Goal: Communication & Community: Answer question/provide support

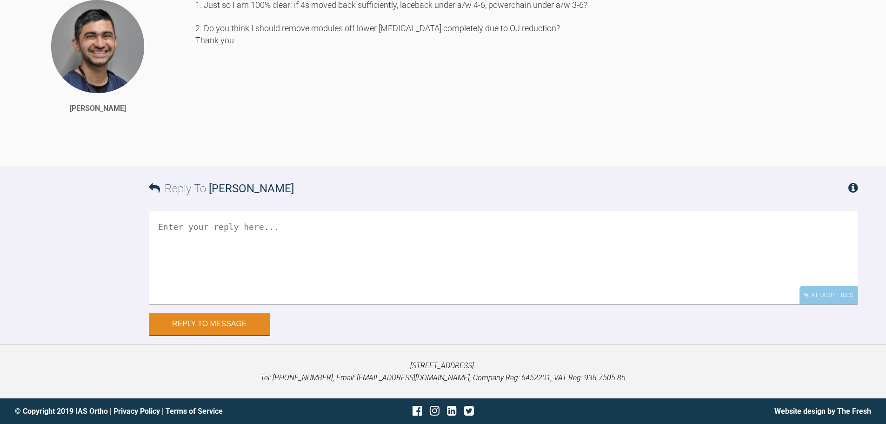
scroll to position [5354, 0]
drag, startPoint x: 407, startPoint y: 235, endPoint x: 421, endPoint y: 225, distance: 17.7
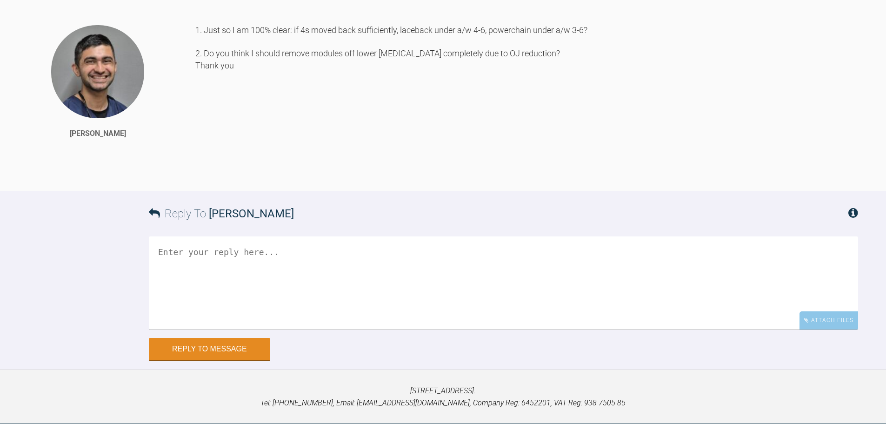
drag, startPoint x: 420, startPoint y: 228, endPoint x: 429, endPoint y: 187, distance: 42.0
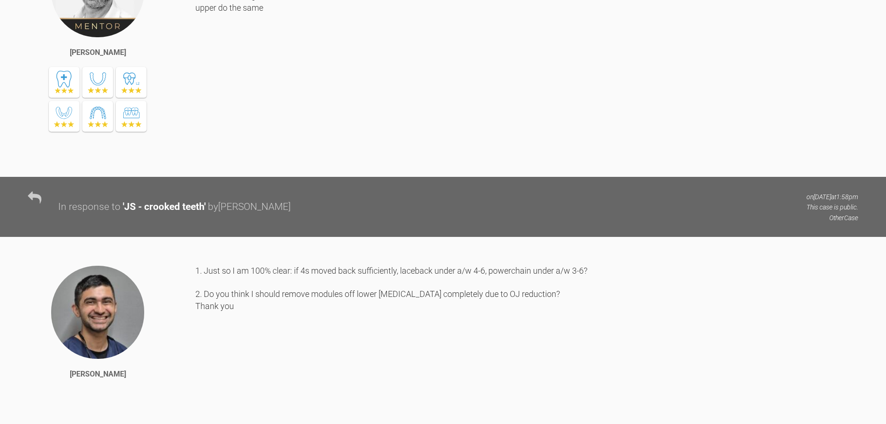
drag, startPoint x: 411, startPoint y: 321, endPoint x: 414, endPoint y: 236, distance: 84.7
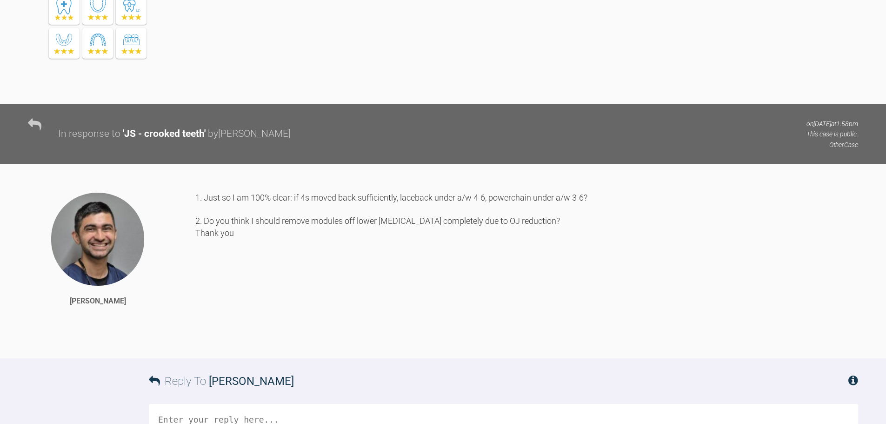
scroll to position [4841, 0]
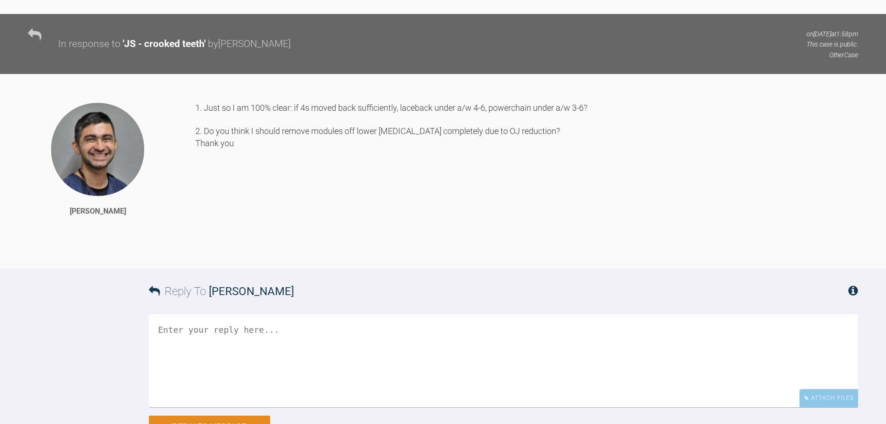
drag, startPoint x: 321, startPoint y: 173, endPoint x: 321, endPoint y: 178, distance: 5.1
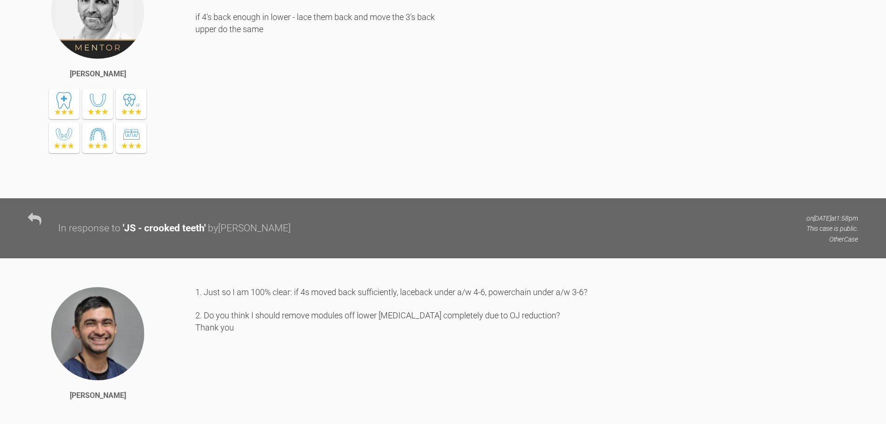
scroll to position [4655, 0]
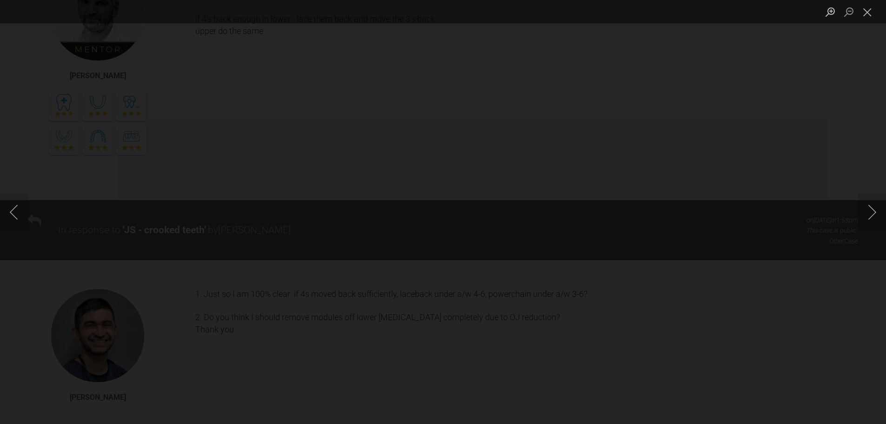
click at [837, 315] on div "Lightbox" at bounding box center [443, 212] width 886 height 424
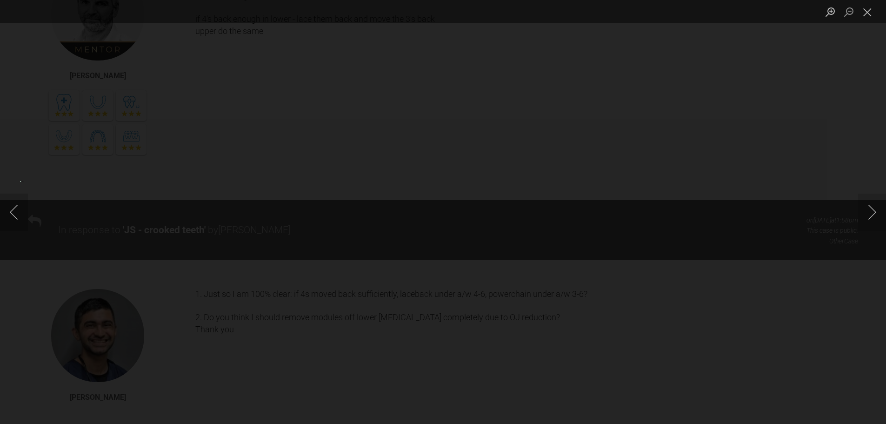
click at [150, 209] on img "Lightbox" at bounding box center [85, 212] width 130 height 62
click at [858, 251] on div "Lightbox" at bounding box center [443, 212] width 886 height 424
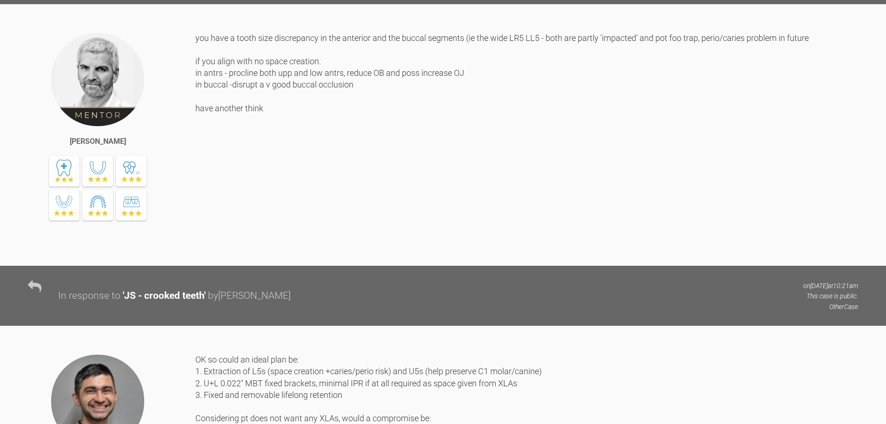
scroll to position [0, 0]
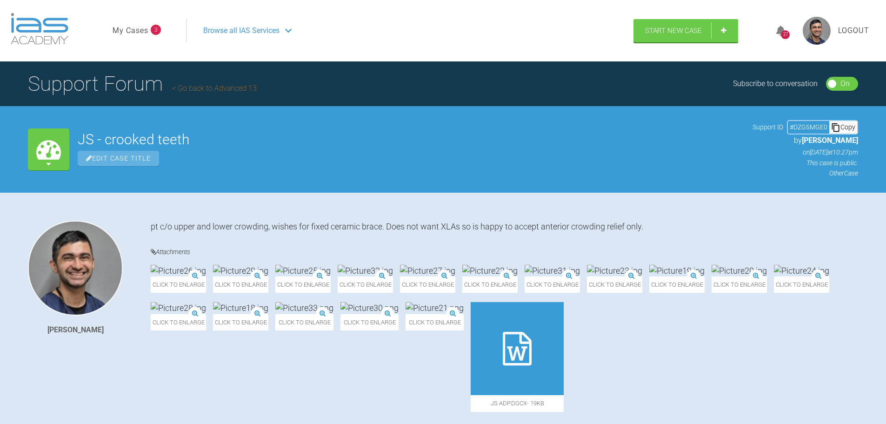
drag, startPoint x: 303, startPoint y: 181, endPoint x: 208, endPoint y: 26, distance: 182.3
click at [201, 93] on h1 "Support Forum Go back to Advanced 13" at bounding box center [142, 83] width 229 height 33
click at [204, 90] on link "Go back to Advanced 13" at bounding box center [214, 88] width 85 height 9
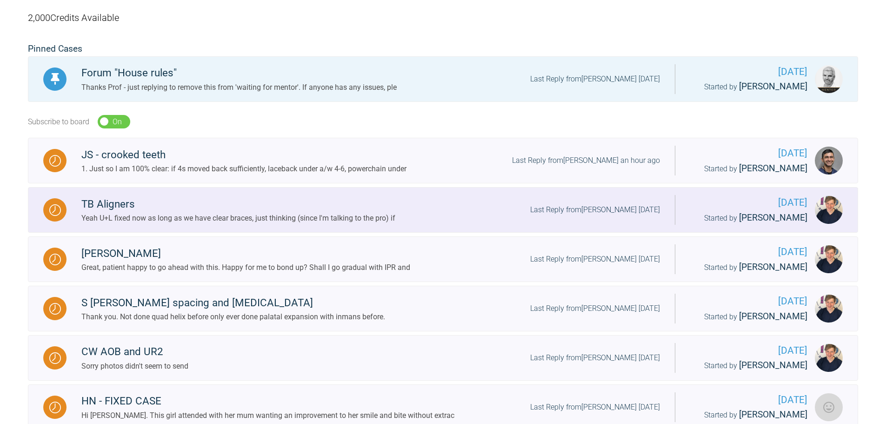
scroll to position [233, 0]
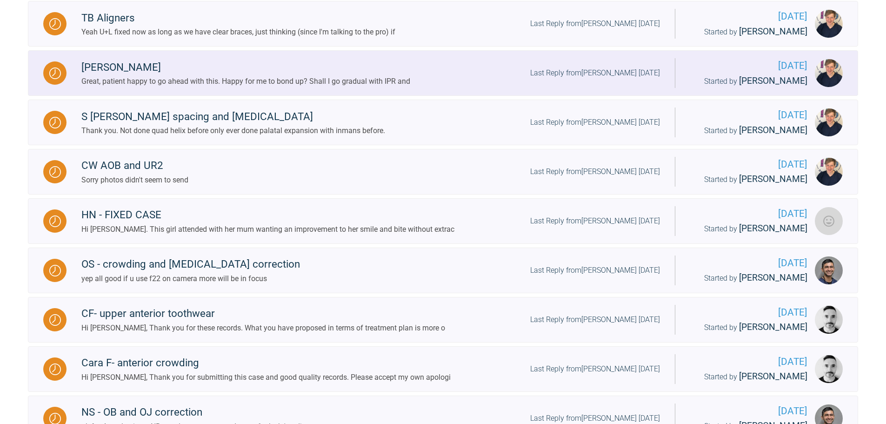
click at [232, 223] on div "Hi [PERSON_NAME]. This girl attended with her mum wanting an improvement to her…" at bounding box center [267, 229] width 373 height 12
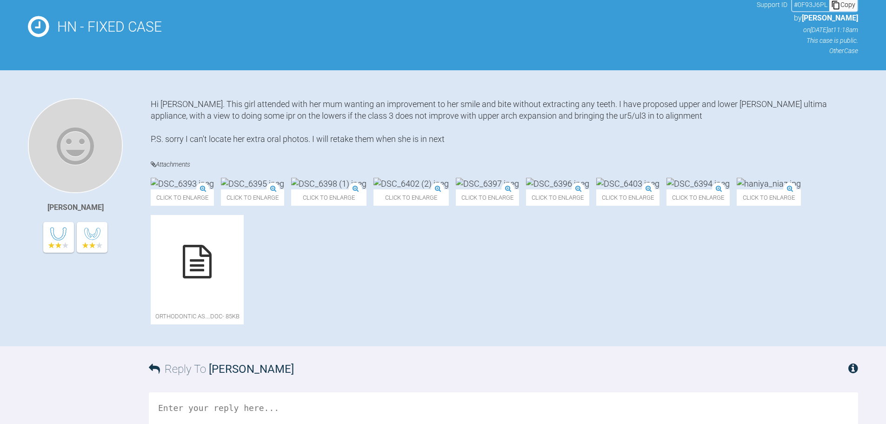
scroll to position [120, 0]
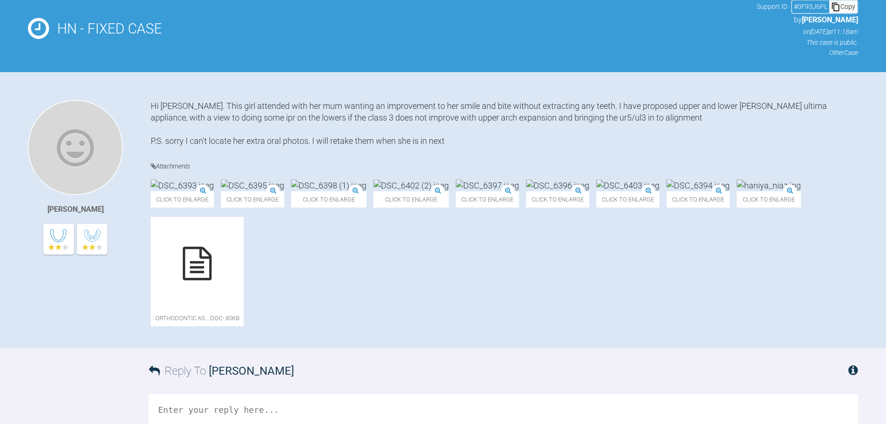
click at [244, 293] on div at bounding box center [197, 263] width 93 height 93
click at [740, 32] on h2 "HN - FIXED CASE" at bounding box center [402, 29] width 691 height 14
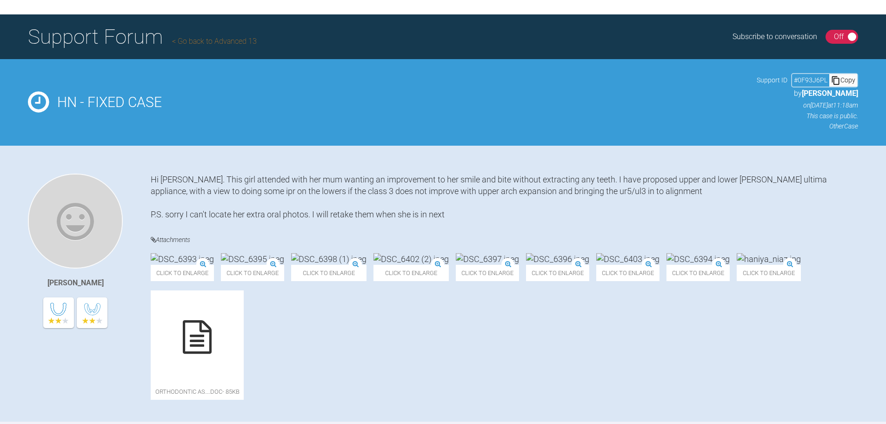
scroll to position [0, 0]
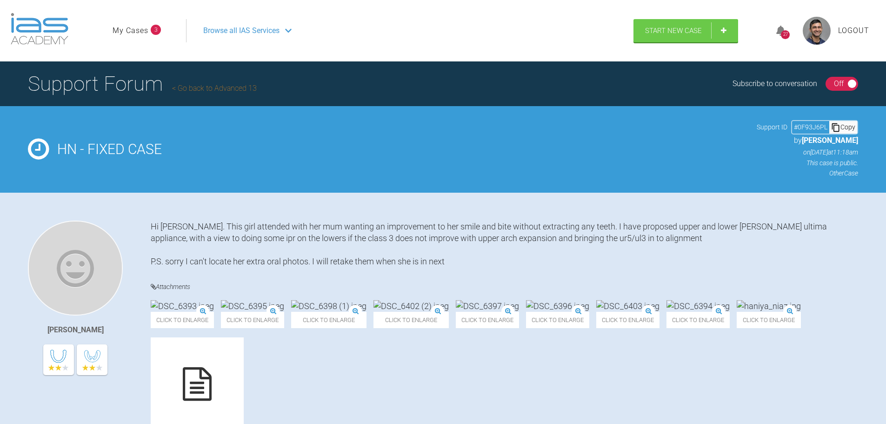
click at [187, 87] on link "Go back to Advanced 13" at bounding box center [214, 88] width 85 height 9
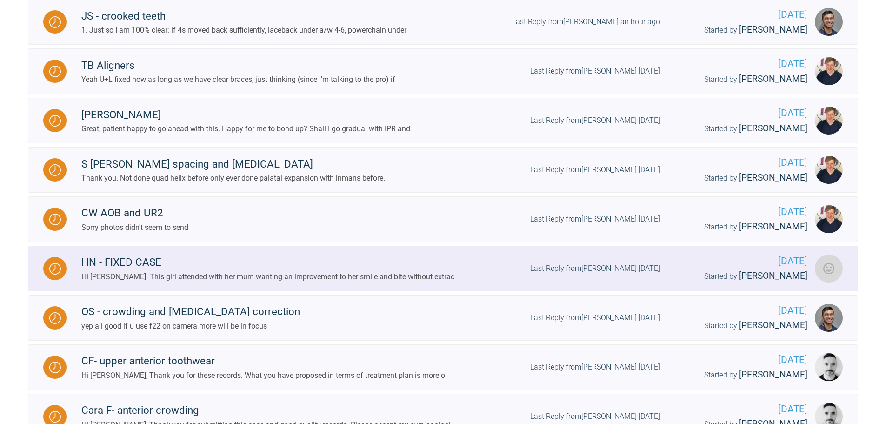
scroll to position [326, 0]
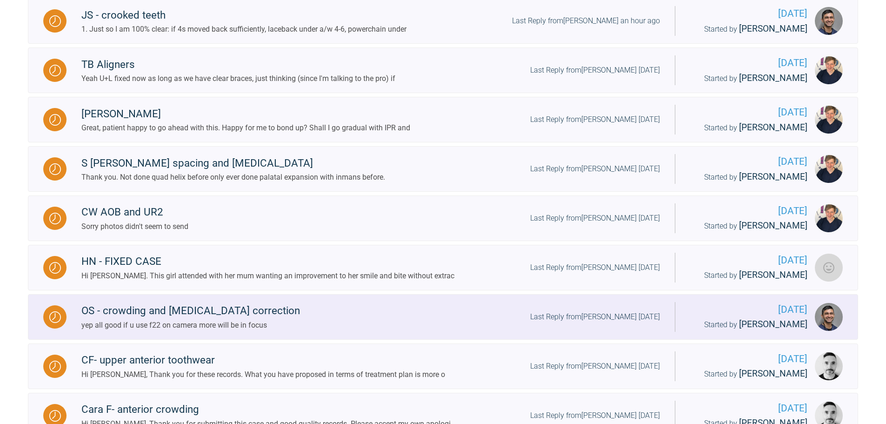
click at [190, 322] on div "yep all good if u use f22 on camera more will be in focus" at bounding box center [190, 325] width 219 height 12
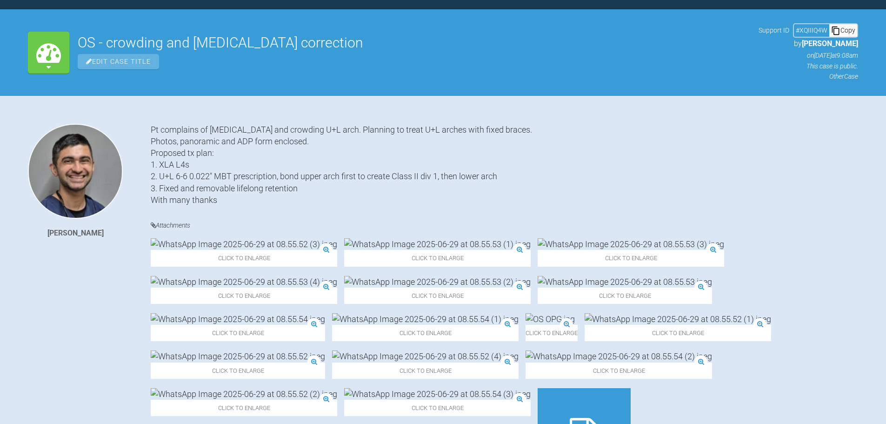
scroll to position [326, 0]
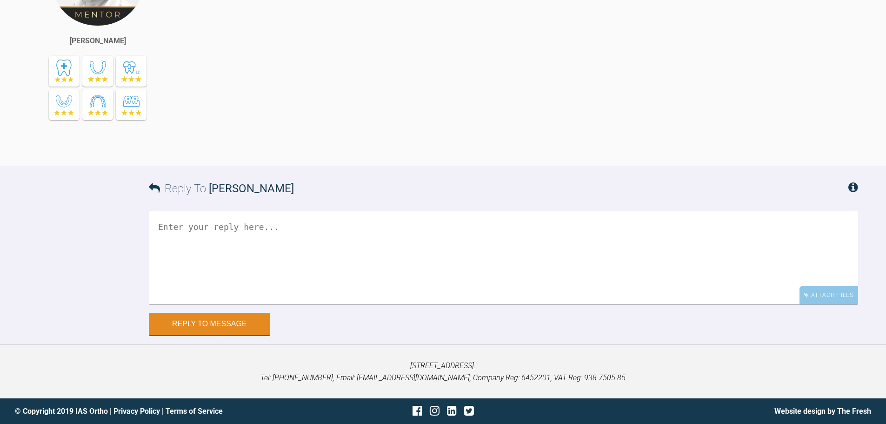
drag, startPoint x: 198, startPoint y: 286, endPoint x: 207, endPoint y: 422, distance: 136.6
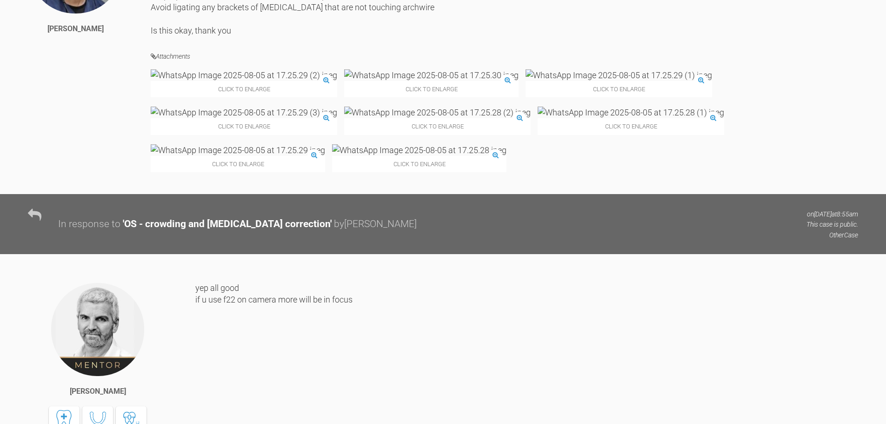
scroll to position [4493, 0]
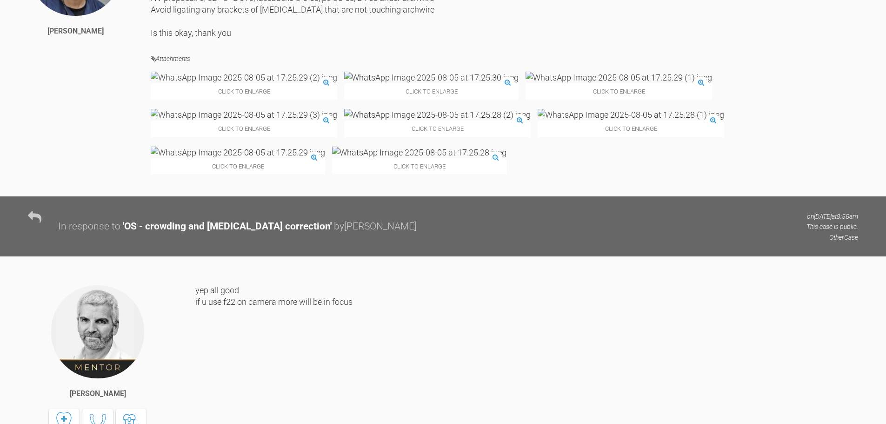
click at [526, 83] on img at bounding box center [619, 78] width 187 height 12
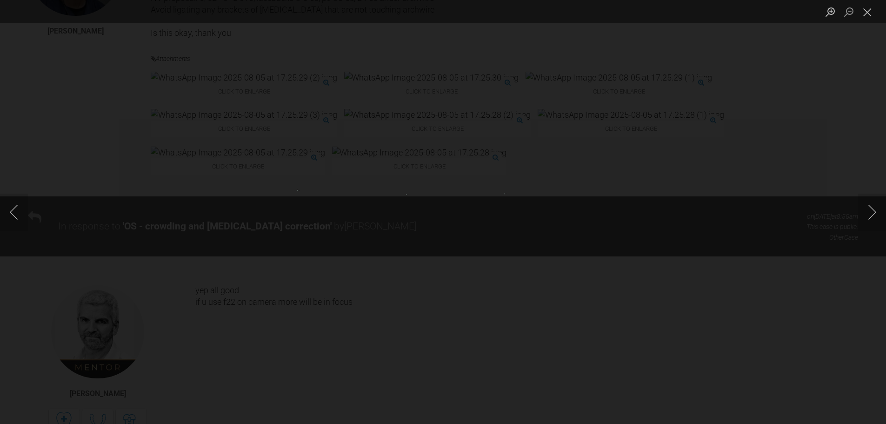
click at [365, 220] on img "Lightbox" at bounding box center [343, 212] width 93 height 44
click at [352, 216] on img "Lightbox" at bounding box center [343, 212] width 93 height 44
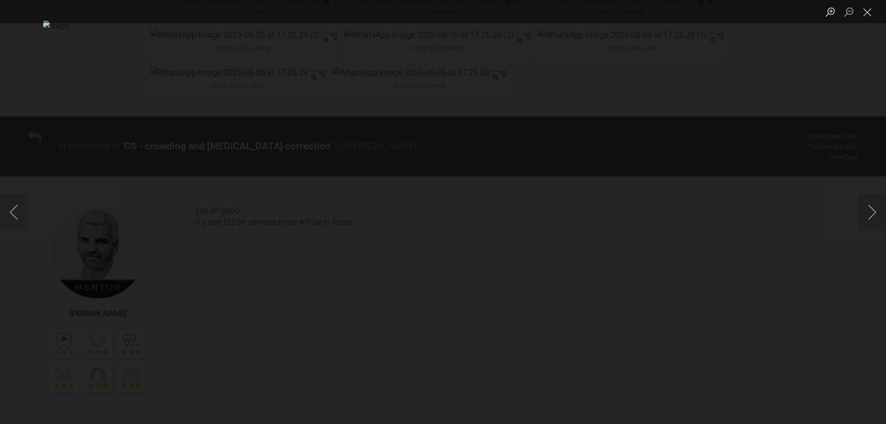
scroll to position [4679, 0]
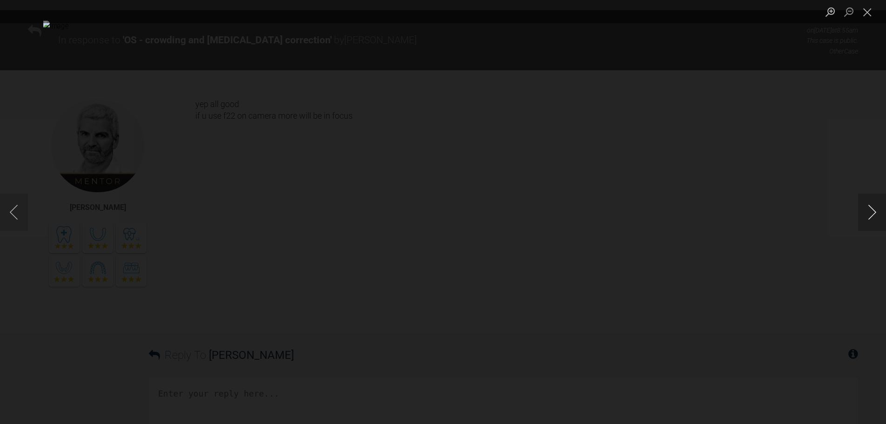
click at [876, 211] on button "Next image" at bounding box center [872, 212] width 28 height 37
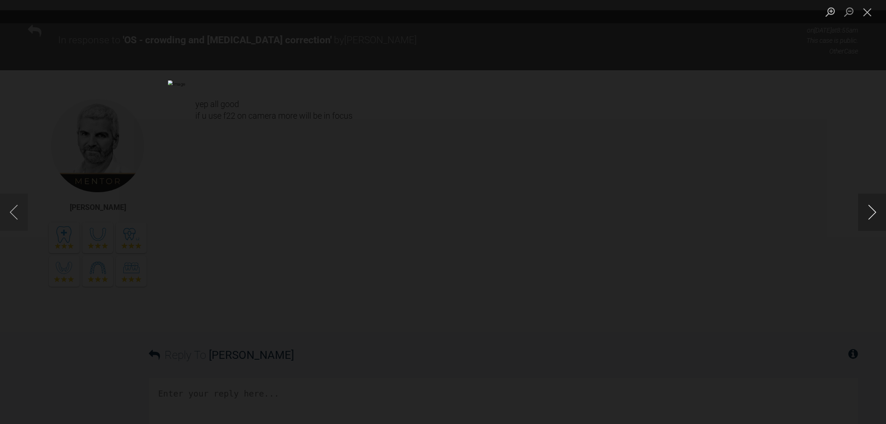
click at [876, 211] on button "Next image" at bounding box center [872, 212] width 28 height 37
click at [822, 211] on div "Lightbox" at bounding box center [443, 212] width 886 height 424
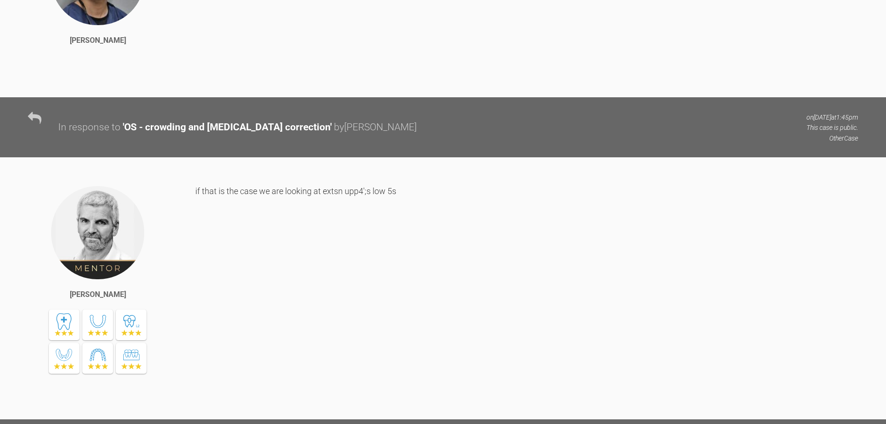
scroll to position [0, 0]
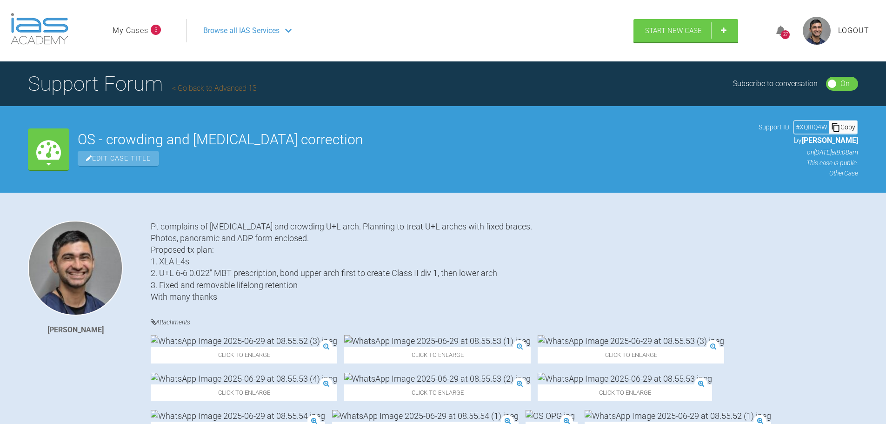
drag, startPoint x: 523, startPoint y: 247, endPoint x: 246, endPoint y: -20, distance: 385.6
click at [180, 89] on link "Go back to Advanced 13" at bounding box center [214, 88] width 85 height 9
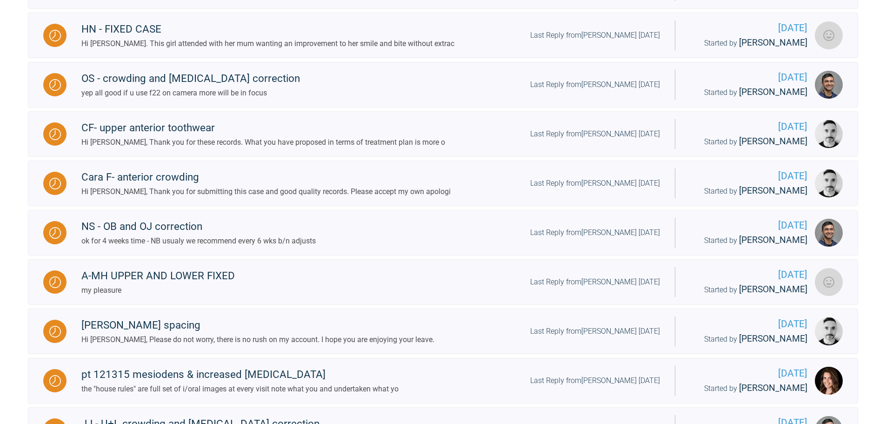
scroll to position [744, 0]
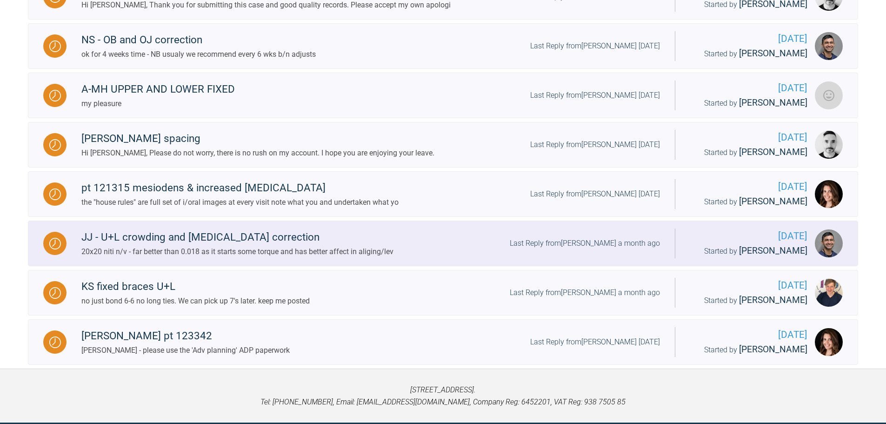
click at [355, 241] on div "JJ - U+L crowding and [MEDICAL_DATA] correction" at bounding box center [237, 237] width 312 height 17
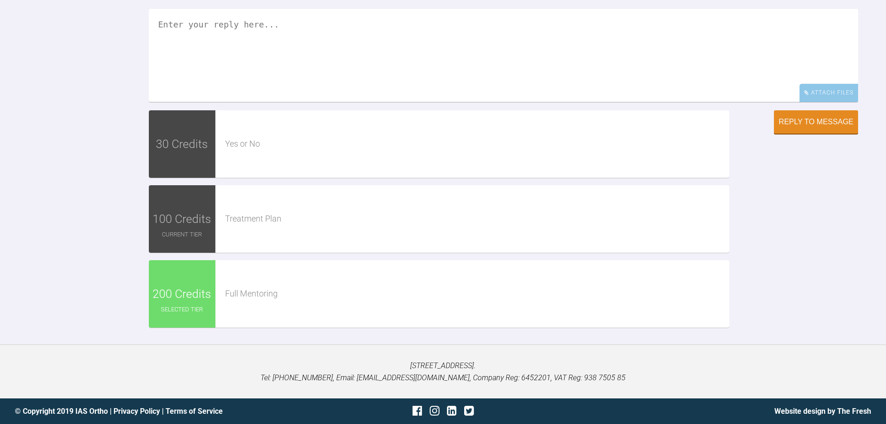
drag, startPoint x: 356, startPoint y: 243, endPoint x: 368, endPoint y: 404, distance: 161.4
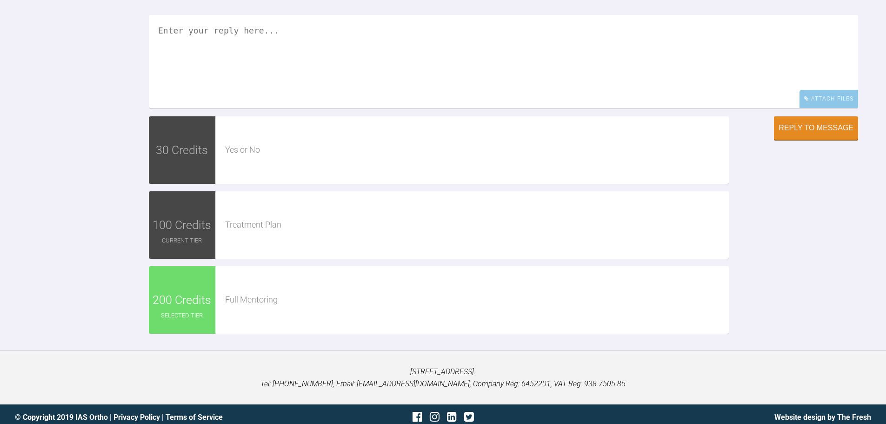
drag, startPoint x: 367, startPoint y: 375, endPoint x: 375, endPoint y: 356, distance: 20.6
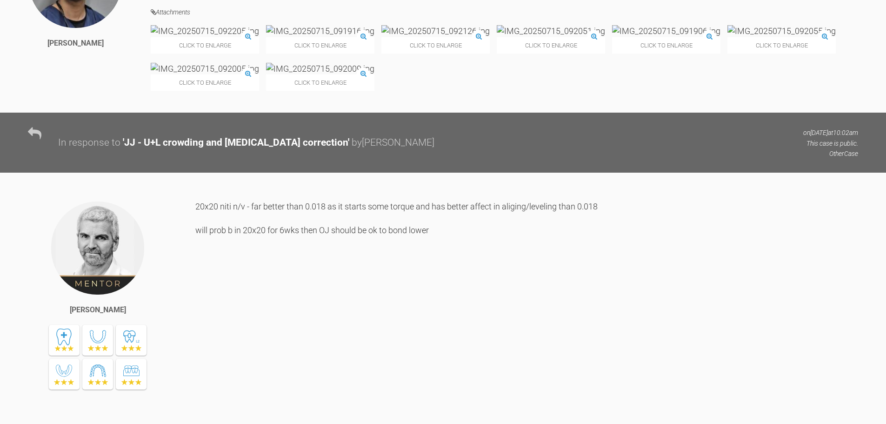
scroll to position [2994, 0]
